Goal: Task Accomplishment & Management: Use online tool/utility

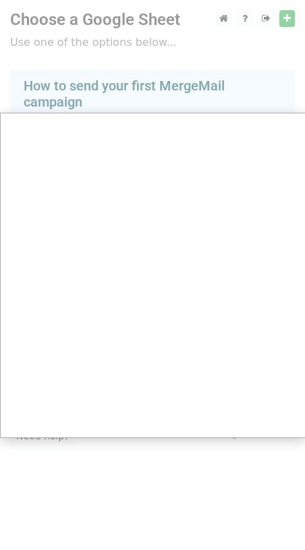
click at [286, 19] on div at bounding box center [152, 275] width 305 height 550
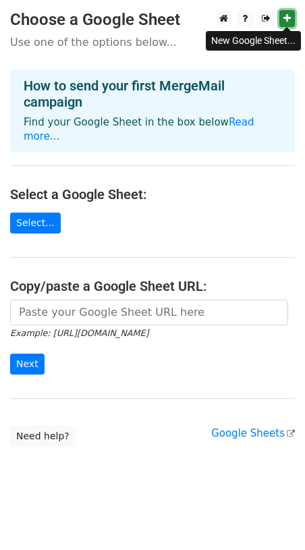
click at [290, 20] on icon at bounding box center [287, 18] width 7 height 9
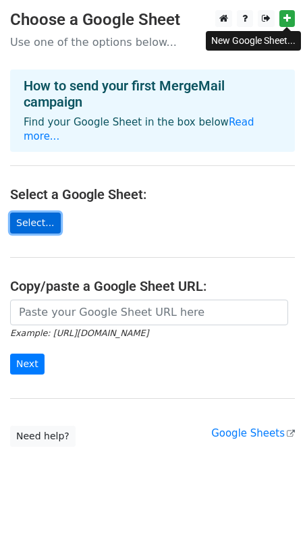
click at [43, 213] on link "Select..." at bounding box center [35, 223] width 51 height 21
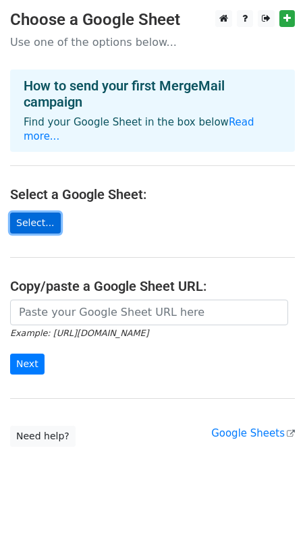
click at [42, 213] on link "Select..." at bounding box center [35, 223] width 51 height 21
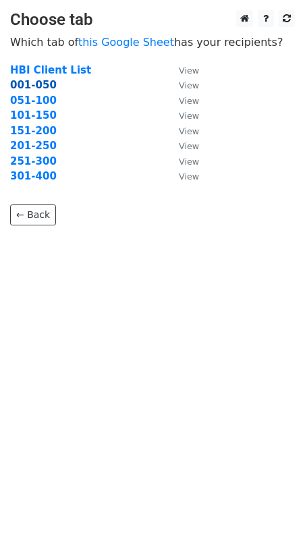
click at [38, 88] on strong "001-050" at bounding box center [33, 85] width 47 height 12
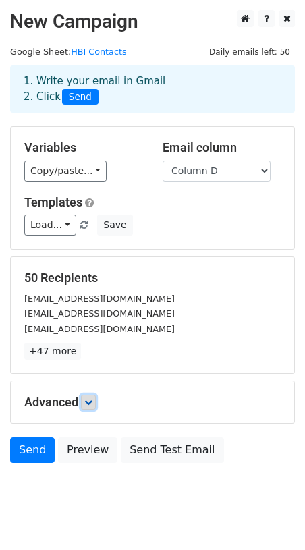
click at [91, 402] on icon at bounding box center [88, 402] width 8 height 8
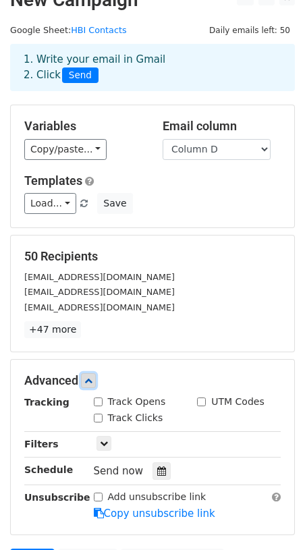
scroll to position [20, 0]
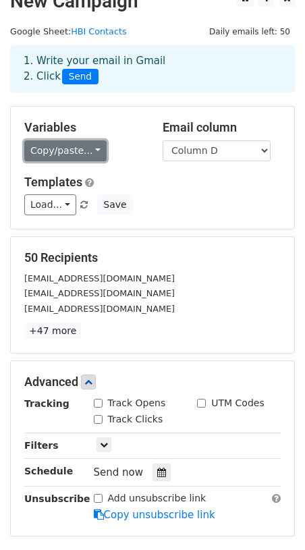
click at [92, 153] on link "Copy/paste..." at bounding box center [65, 150] width 82 height 21
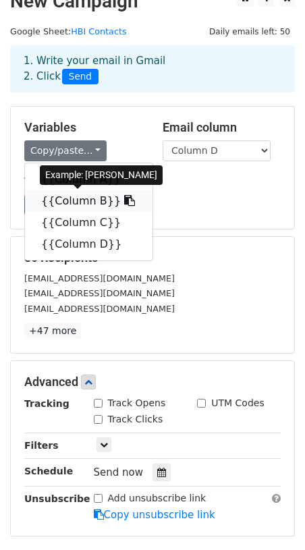
click at [84, 203] on link "{{Column B}}" at bounding box center [89, 201] width 128 height 22
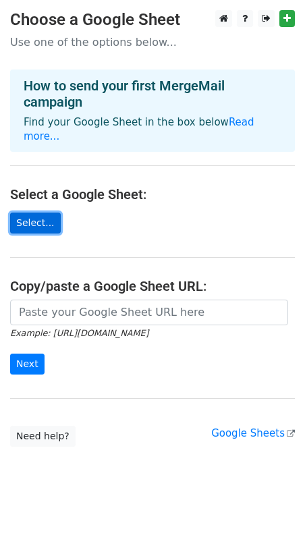
click at [34, 213] on link "Select..." at bounding box center [35, 223] width 51 height 21
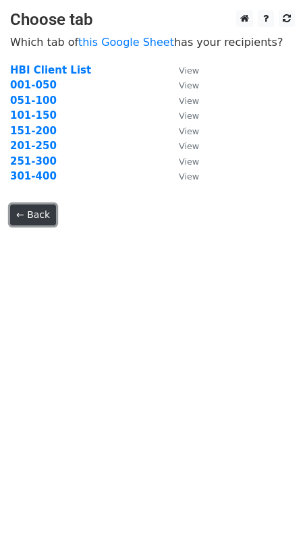
click at [42, 219] on link "← Back" at bounding box center [33, 215] width 46 height 21
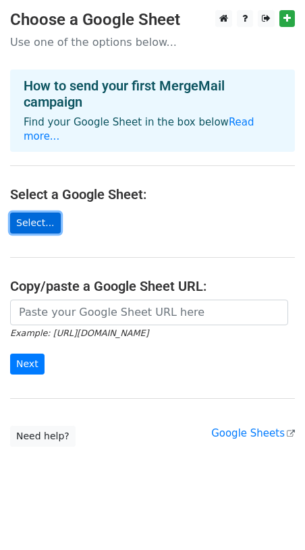
click at [34, 213] on link "Select..." at bounding box center [35, 223] width 51 height 21
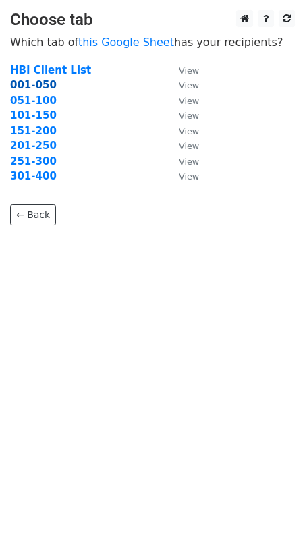
click at [32, 86] on strong "001-050" at bounding box center [33, 85] width 47 height 12
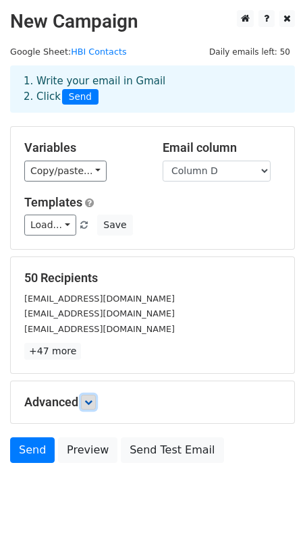
click at [90, 405] on icon at bounding box center [88, 402] width 8 height 8
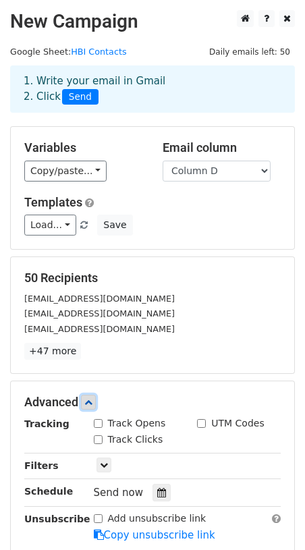
click at [92, 401] on icon at bounding box center [88, 402] width 8 height 8
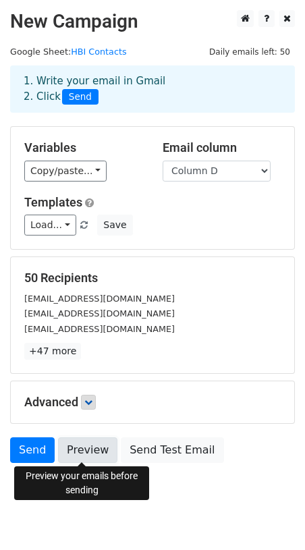
click at [74, 449] on link "Preview" at bounding box center [87, 450] width 59 height 26
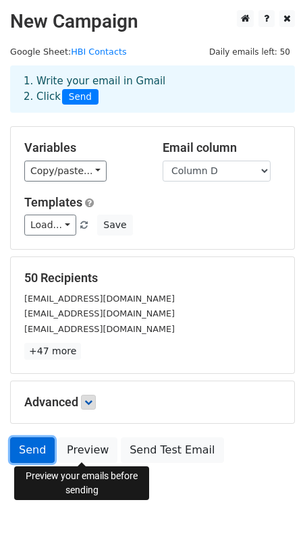
click at [27, 447] on link "Send" at bounding box center [32, 450] width 45 height 26
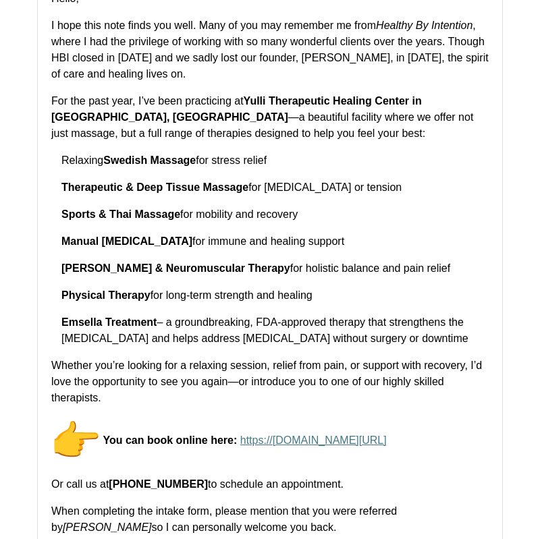
scroll to position [1242, 0]
